Goal: Transaction & Acquisition: Purchase product/service

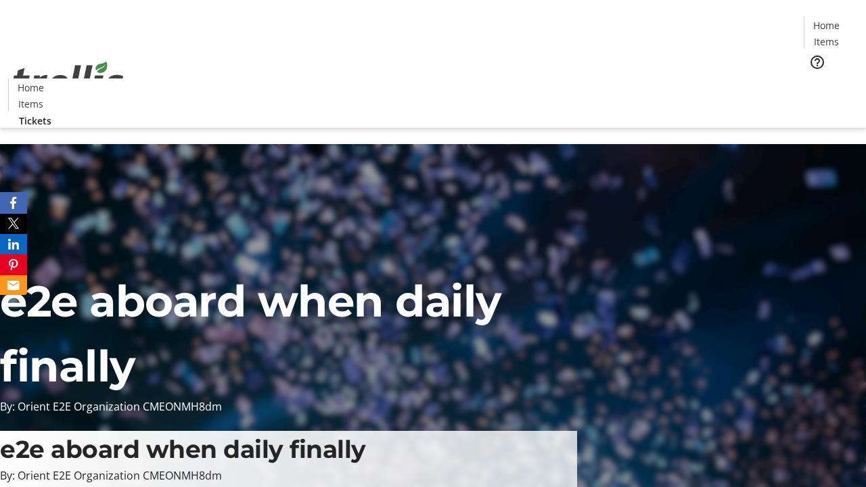
click at [815, 78] on span "Tickets" at bounding box center [831, 85] width 32 height 14
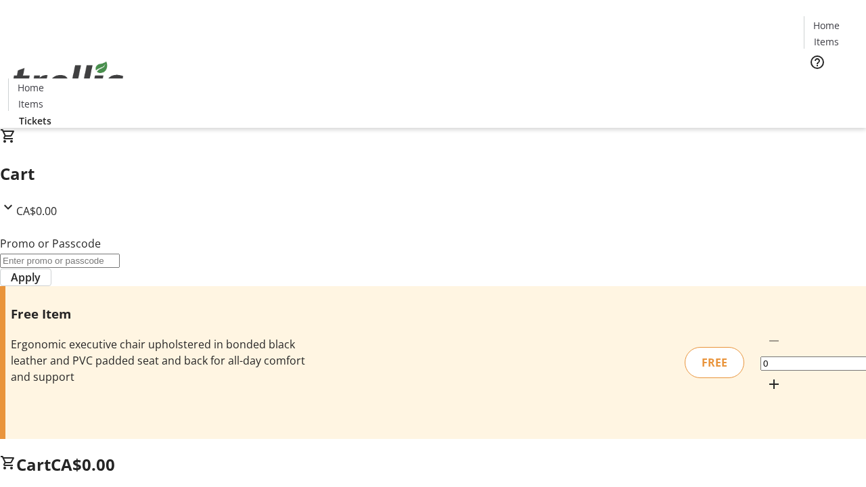
click at [766, 376] on mat-icon "Increment by one" at bounding box center [774, 384] width 16 height 16
type input "1"
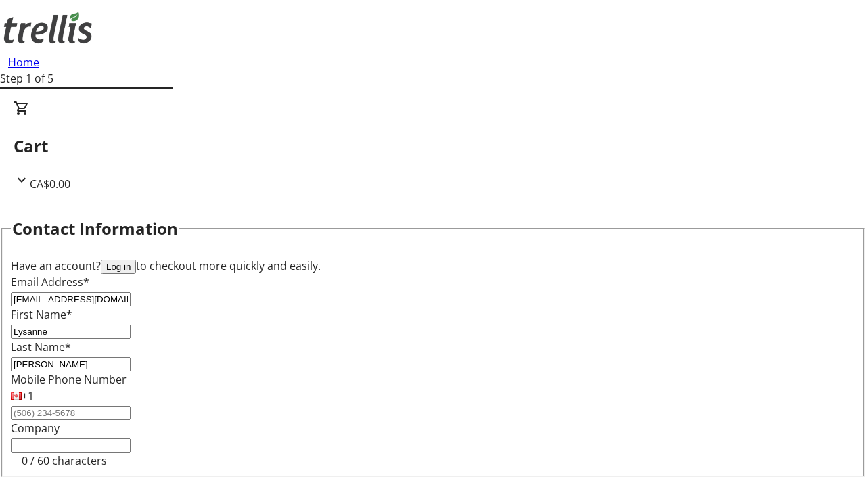
type input "[PERSON_NAME]"
